Goal: Book appointment/travel/reservation

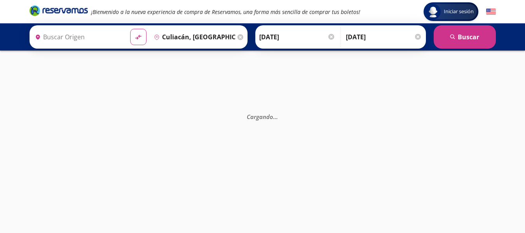
type input "[GEOGRAPHIC_DATA] ([GEOGRAPHIC_DATA]), [GEOGRAPHIC_DATA]"
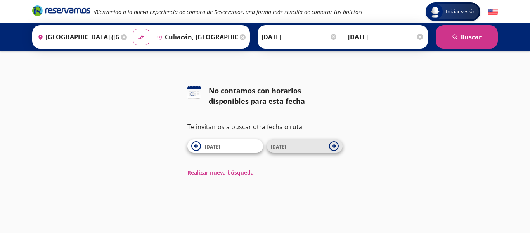
click at [337, 147] on icon at bounding box center [334, 146] width 10 height 10
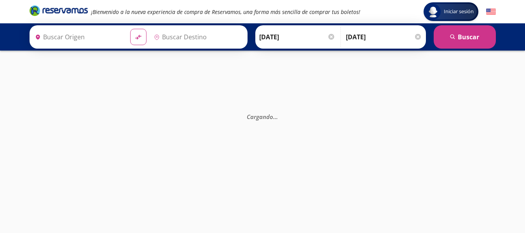
type input "Culiacán, [GEOGRAPHIC_DATA]"
type input "[GEOGRAPHIC_DATA] ([GEOGRAPHIC_DATA]), [GEOGRAPHIC_DATA]"
type input "Culiacán, [GEOGRAPHIC_DATA]"
